Goal: Find contact information

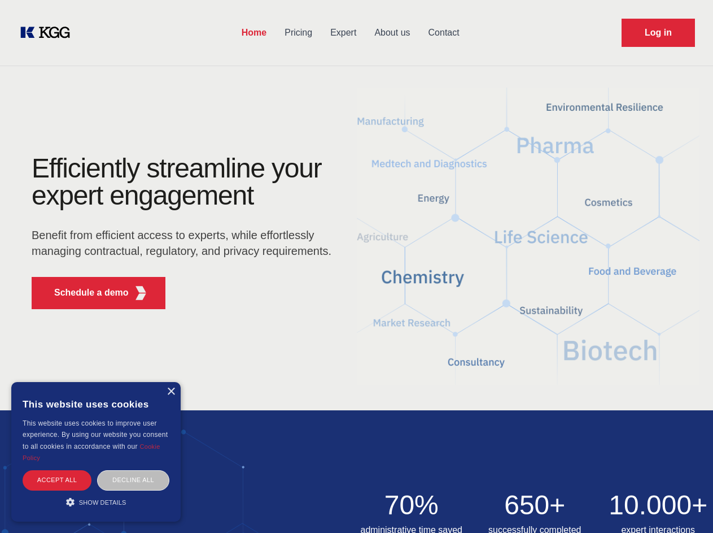
click at [356, 266] on div "Efficiently streamline your expert engagement Benefit from efficient access to …" at bounding box center [185, 236] width 343 height 163
click at [85, 293] on p "Schedule a demo" at bounding box center [91, 293] width 75 height 14
click at [171, 391] on div "× This website uses cookies This website uses cookies to improve user experienc…" at bounding box center [95, 452] width 169 height 140
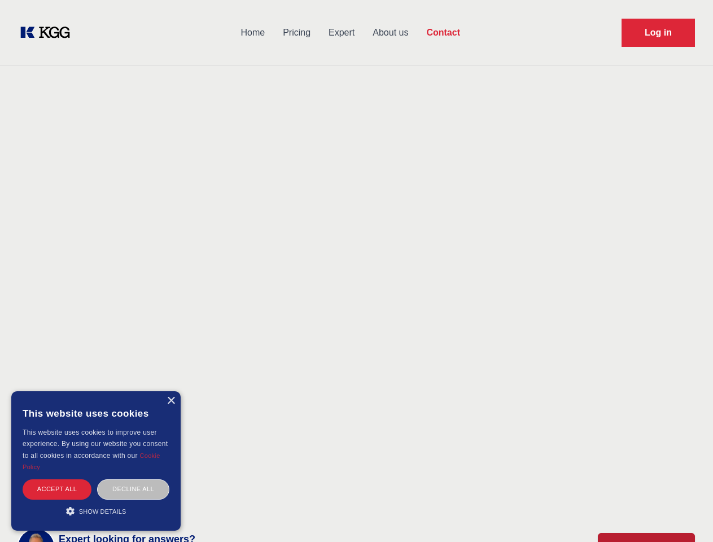
click at [57, 480] on div "Accept all" at bounding box center [57, 490] width 69 height 20
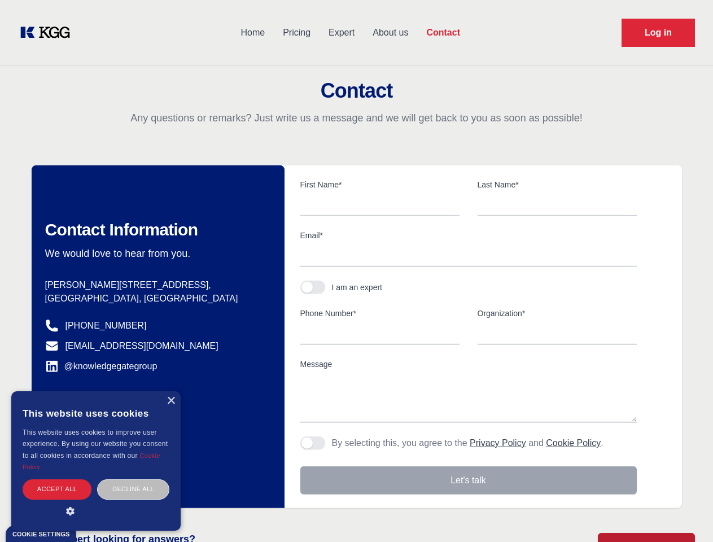
click at [133, 480] on div "Contact Information We would love to hear from you. Postal address [PERSON_NAME…" at bounding box center [158, 336] width 253 height 343
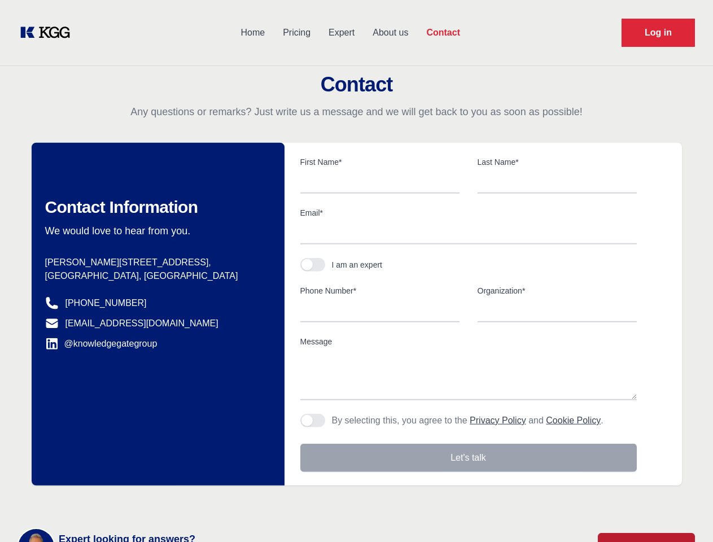
click at [96, 502] on main "Contact Any questions or remarks? Just write us a message and we will get back …" at bounding box center [356, 294] width 713 height 588
